Goal: Book appointment/travel/reservation

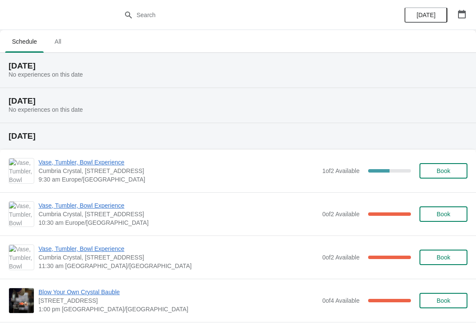
click at [459, 14] on icon "button" at bounding box center [461, 14] width 9 height 9
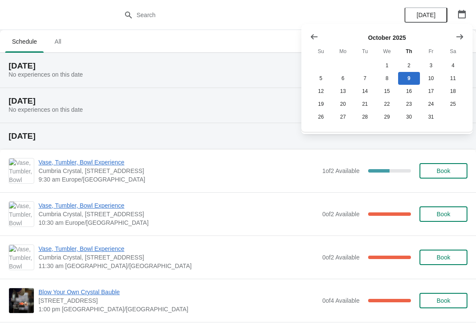
click at [461, 39] on icon "Show next month, November 2025" at bounding box center [459, 36] width 9 height 9
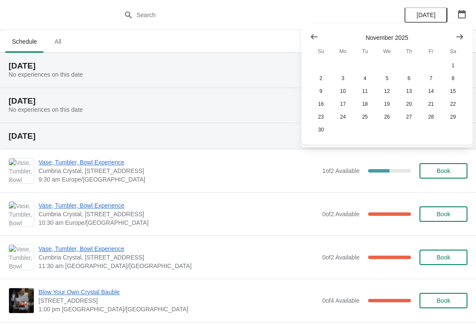
click at [462, 43] on button "Show next month, December 2025" at bounding box center [459, 36] width 15 height 15
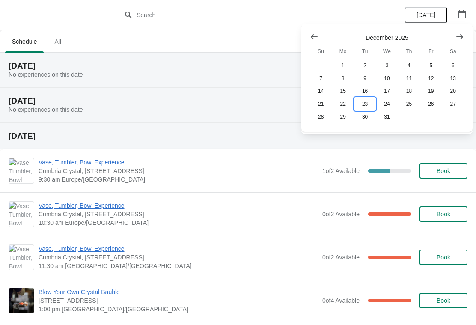
click at [367, 106] on button "23" at bounding box center [365, 103] width 22 height 13
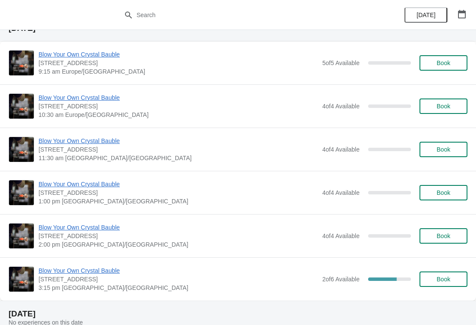
scroll to position [37, 0]
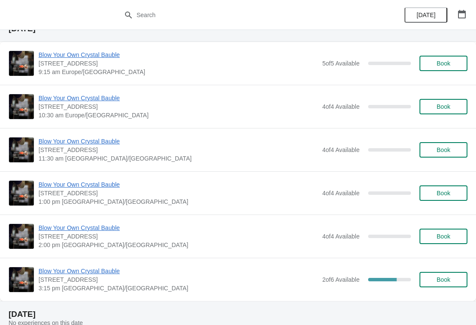
click at [448, 235] on span "Book" at bounding box center [443, 236] width 14 height 7
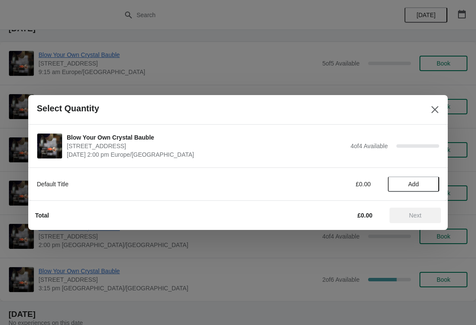
click at [423, 183] on span "Add" at bounding box center [413, 183] width 36 height 7
click at [428, 183] on icon at bounding box center [427, 184] width 9 height 9
click at [428, 186] on icon at bounding box center [427, 184] width 9 height 9
click at [417, 214] on span "Next" at bounding box center [415, 215] width 12 height 7
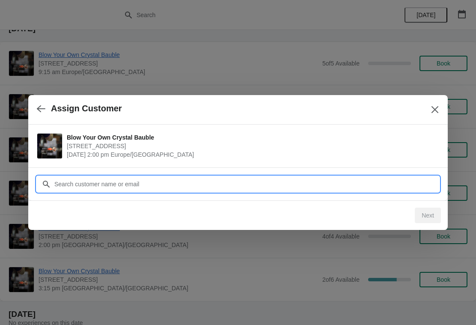
click at [418, 181] on input "Customer" at bounding box center [246, 183] width 385 height 15
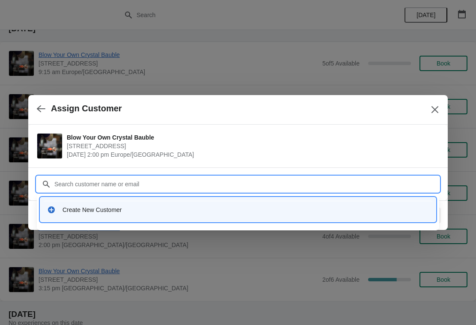
click at [90, 208] on div "Create New Customer" at bounding box center [245, 209] width 366 height 9
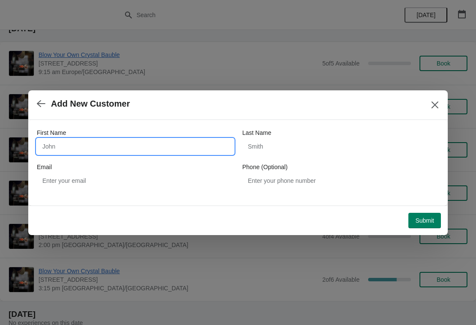
click at [108, 140] on input "First Name" at bounding box center [135, 146] width 197 height 15
type input "s"
type input "[PERSON_NAME]"
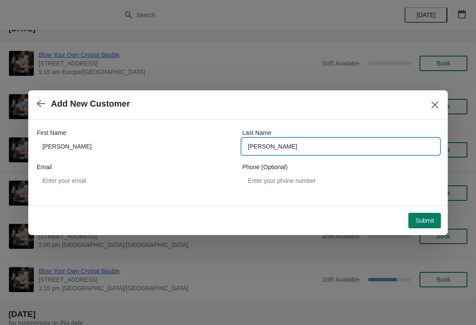
type input "[PERSON_NAME]"
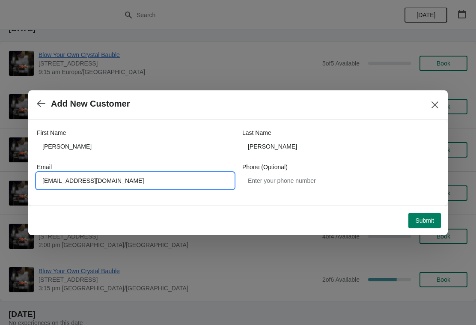
type input "[EMAIL_ADDRESS][DOMAIN_NAME]"
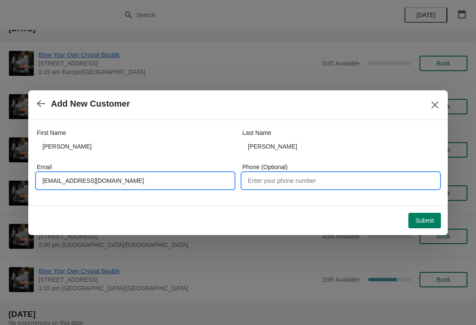
click at [329, 174] on input "Phone (Optional)" at bounding box center [340, 180] width 197 height 15
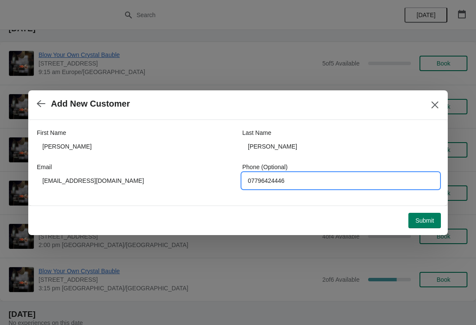
type input "07796424446"
click at [429, 222] on span "Submit" at bounding box center [424, 220] width 19 height 7
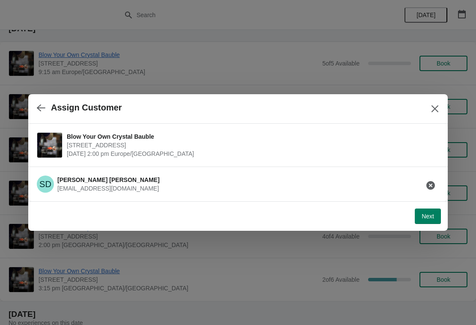
click at [426, 219] on span "Next" at bounding box center [427, 216] width 12 height 7
select select "Yes, I will collect"
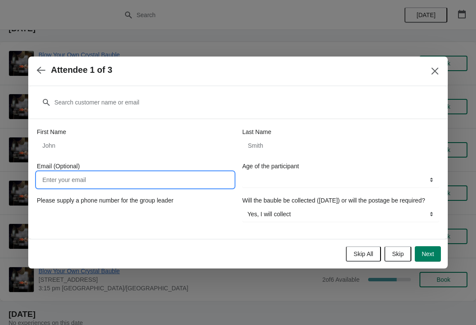
click at [174, 172] on input "Email (Optional)" at bounding box center [135, 179] width 197 height 15
type input "[EMAIL_ADDRESS][DOMAIN_NAME]"
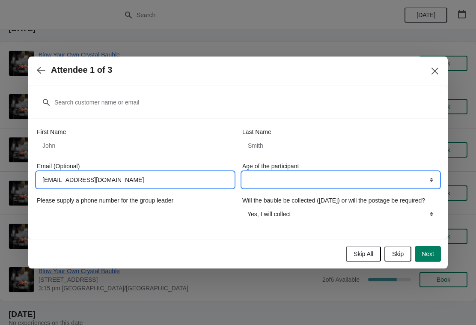
click at [415, 176] on select "8-12 years 13-17 years 18 years and over" at bounding box center [340, 179] width 197 height 15
select select "18 years and over"
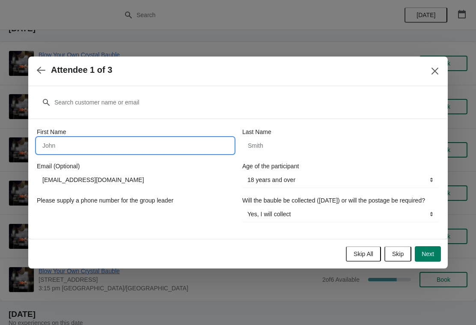
click at [183, 138] on input "First Name" at bounding box center [135, 145] width 197 height 15
click at [201, 141] on input "First Name" at bounding box center [135, 145] width 197 height 15
type input "[PERSON_NAME]"
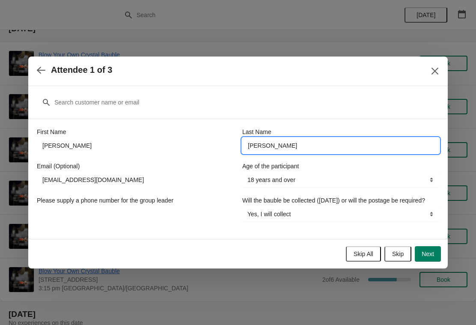
type input "[PERSON_NAME]"
click at [63, 207] on input "Please supply a phone number for the group leader" at bounding box center [135, 213] width 197 height 15
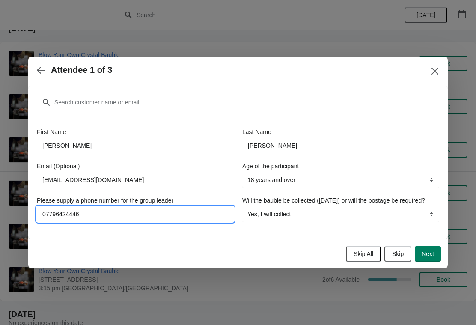
type input "07796424446"
click at [434, 253] on button "Next" at bounding box center [427, 253] width 26 height 15
select select
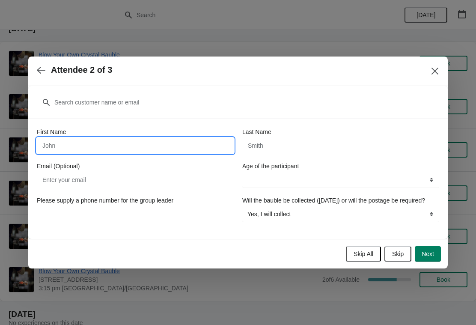
click at [162, 138] on input "First Name" at bounding box center [135, 145] width 197 height 15
type input "Autumn"
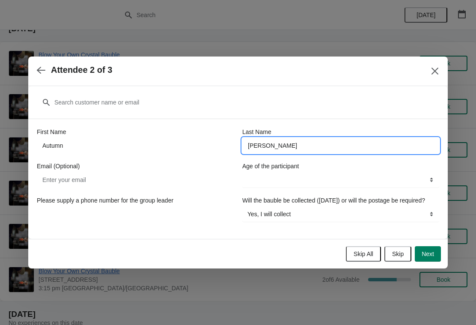
type input "[PERSON_NAME]"
click at [67, 178] on input "Email (Optional)" at bounding box center [135, 179] width 197 height 15
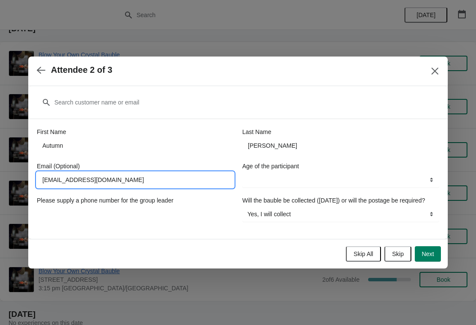
type input "[EMAIL_ADDRESS][DOMAIN_NAME]"
click at [426, 173] on select "8-12 years 13-17 years 18 years and over" at bounding box center [340, 179] width 197 height 15
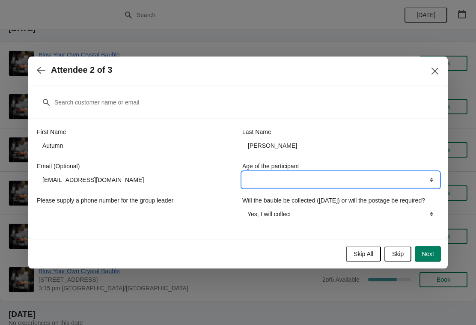
select select "18 years and over"
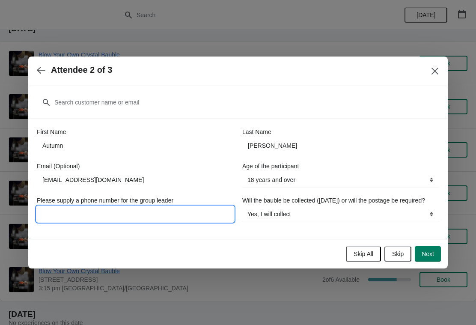
click at [198, 213] on input "Please supply a phone number for the group leader" at bounding box center [135, 213] width 197 height 15
type input "07796424446"
click at [434, 261] on button "Next" at bounding box center [427, 253] width 26 height 15
select select
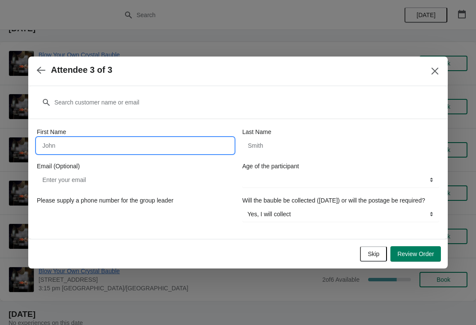
click at [159, 138] on input "First Name" at bounding box center [135, 145] width 197 height 15
type input "[PERSON_NAME]"
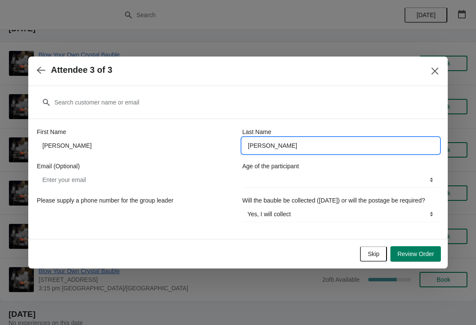
type input "[PERSON_NAME]"
click at [183, 172] on input "Email (Optional)" at bounding box center [135, 179] width 197 height 15
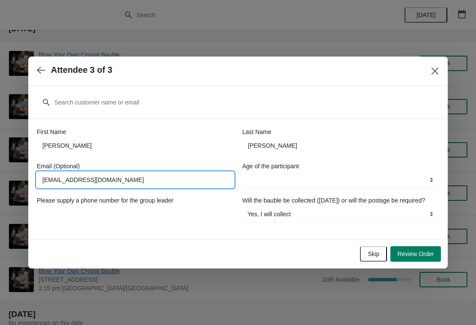
type input "[EMAIL_ADDRESS][DOMAIN_NAME]"
click at [387, 176] on select "8-12 years 13-17 years 18 years and over" at bounding box center [340, 179] width 197 height 15
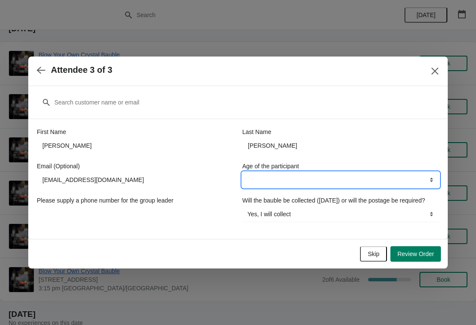
select select "18 years and over"
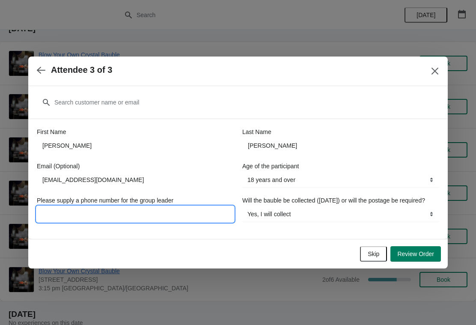
click at [183, 209] on input "Please supply a phone number for the group leader" at bounding box center [135, 213] width 197 height 15
type input "07796424446"
click at [427, 257] on span "Review Order" at bounding box center [415, 253] width 37 height 7
